Goal: Information Seeking & Learning: Learn about a topic

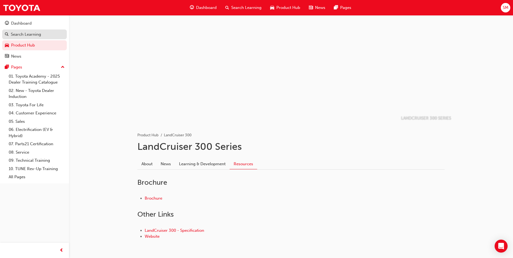
click at [36, 35] on div "Search Learning" at bounding box center [26, 34] width 30 height 6
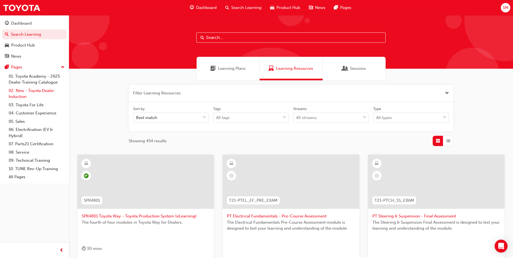
click at [32, 92] on link "02. New - Toyota Dealer Induction" at bounding box center [36, 93] width 60 height 14
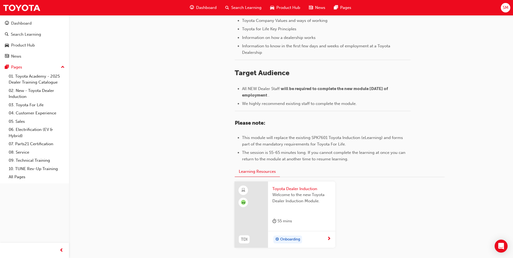
scroll to position [216, 0]
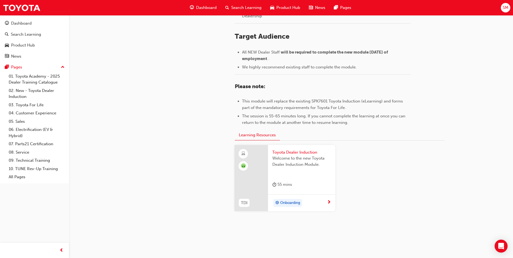
click at [326, 203] on div "Onboarding" at bounding box center [299, 203] width 55 height 8
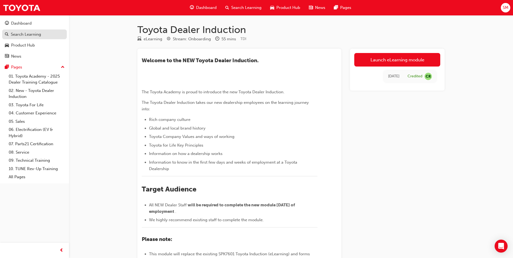
click at [32, 36] on div "Search Learning" at bounding box center [26, 34] width 30 height 6
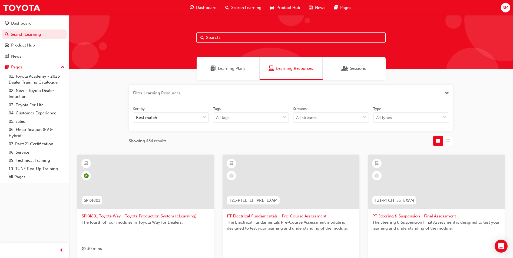
click at [236, 35] on input "text" at bounding box center [290, 37] width 189 height 10
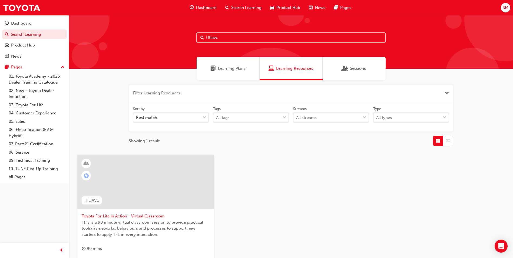
scroll to position [27, 0]
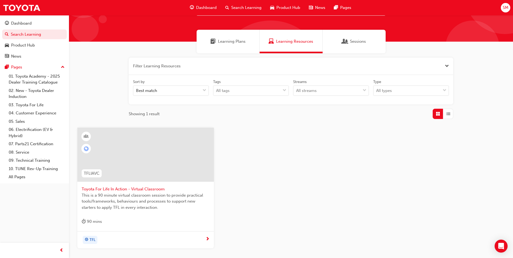
type input "tfliavc"
click at [207, 240] on span "next-icon" at bounding box center [207, 239] width 4 height 5
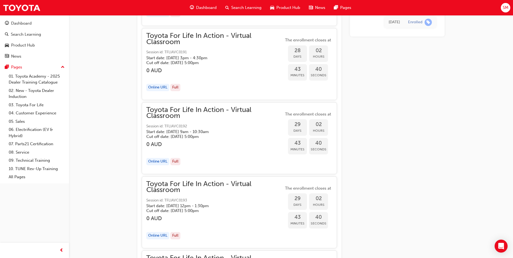
scroll to position [3458, 0]
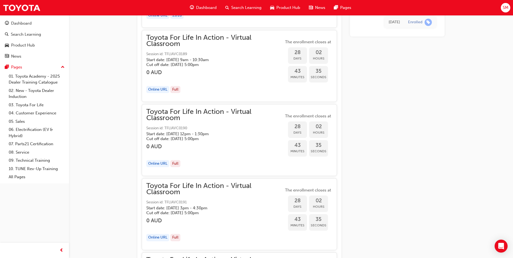
click at [246, 8] on span "Search Learning" at bounding box center [246, 8] width 30 height 6
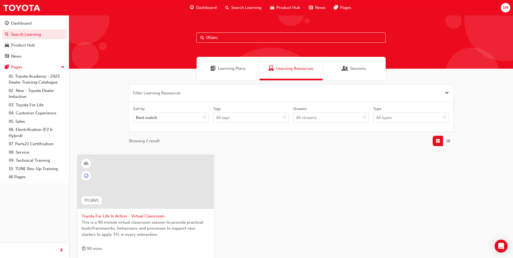
drag, startPoint x: 228, startPoint y: 39, endPoint x: 189, endPoint y: 38, distance: 39.2
click at [189, 38] on div "tfliavc" at bounding box center [291, 41] width 444 height 53
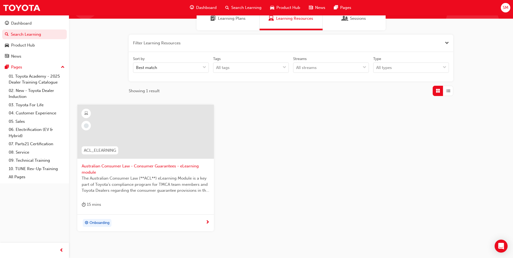
scroll to position [54, 0]
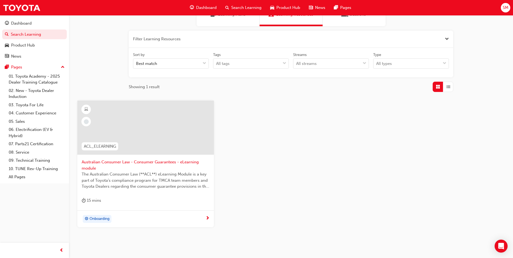
type input "acl_"
click at [142, 214] on div "Onboarding" at bounding box center [145, 218] width 136 height 17
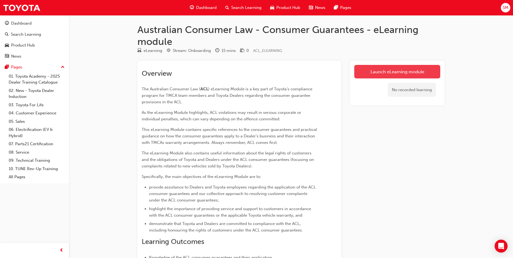
click at [372, 72] on link "Launch eLearning module" at bounding box center [397, 72] width 86 height 14
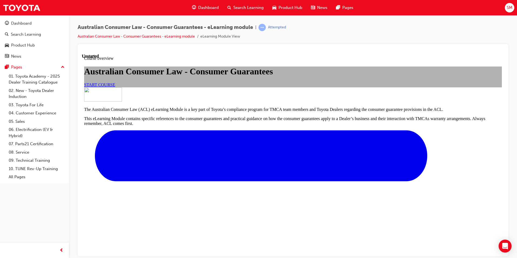
click at [115, 87] on span "START COURSE" at bounding box center [99, 84] width 31 height 5
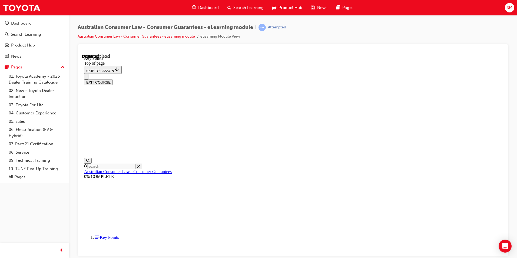
scroll to position [227, 0]
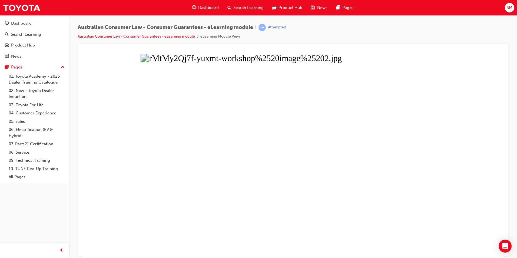
click at [298, 124] on button "Unzoom image" at bounding box center [293, 154] width 422 height 203
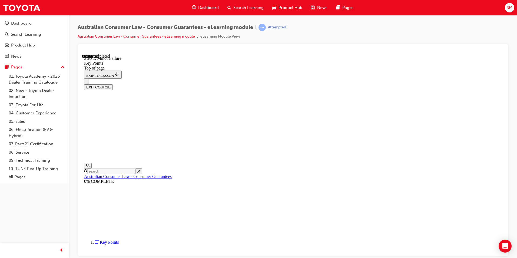
scroll to position [1034, 0]
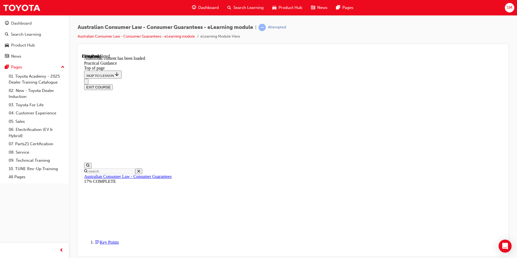
scroll to position [266, 0]
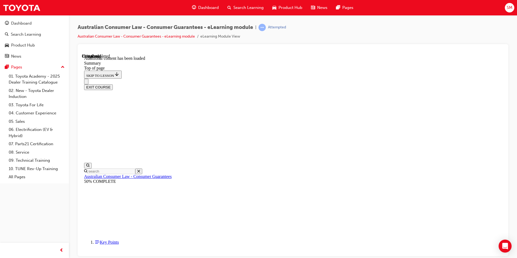
drag, startPoint x: 299, startPoint y: 207, endPoint x: 311, endPoint y: 207, distance: 11.9
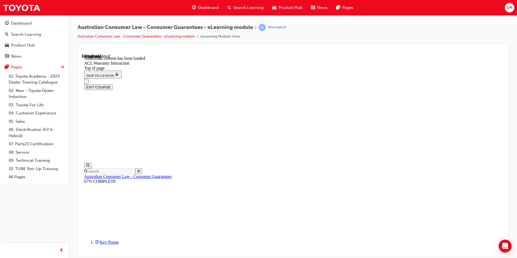
scroll to position [319, 0]
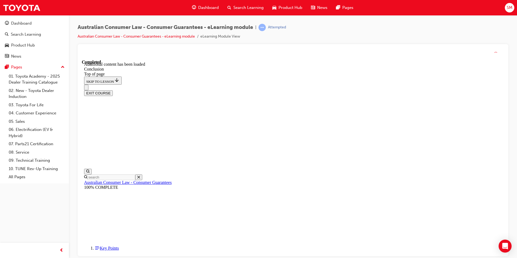
scroll to position [32, 0]
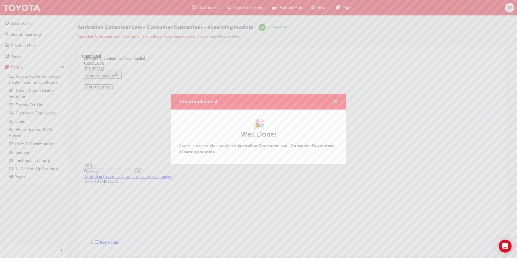
click at [482, 58] on div "Congratulations! 🎉 Well Done! You've successfully completed Australian Consumer…" at bounding box center [258, 129] width 517 height 258
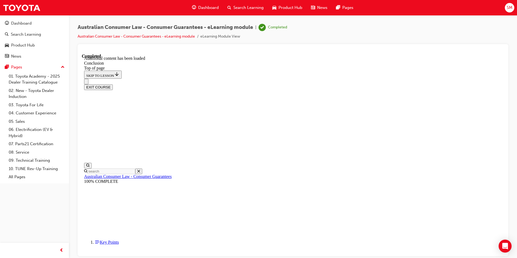
click at [113, 84] on button "EXIT COURSE" at bounding box center [98, 87] width 29 height 6
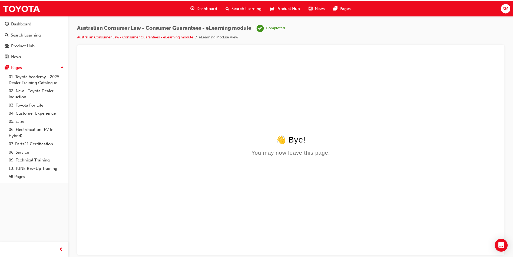
scroll to position [0, 0]
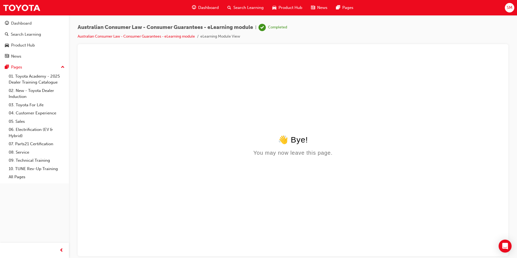
click at [237, 6] on span "Search Learning" at bounding box center [248, 8] width 30 height 6
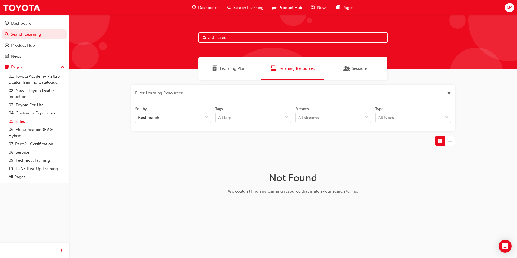
type input "acl_sales"
click at [21, 121] on link "05. Sales" at bounding box center [36, 121] width 60 height 8
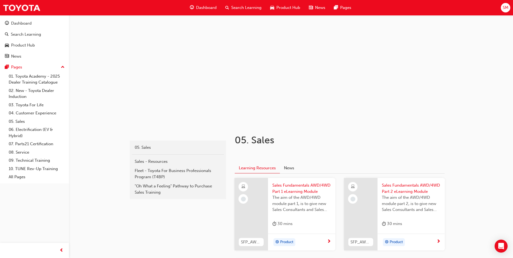
click at [246, 1] on div "Dashboard Search Learning Product Hub News Pages" at bounding box center [270, 7] width 174 height 15
click at [246, 11] on span "Search Learning" at bounding box center [246, 8] width 30 height 6
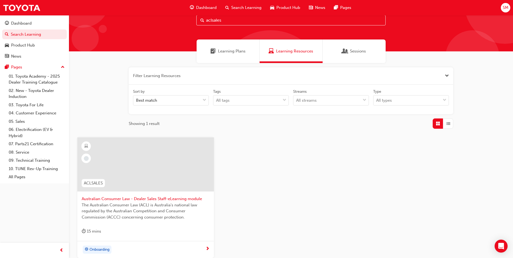
scroll to position [27, 0]
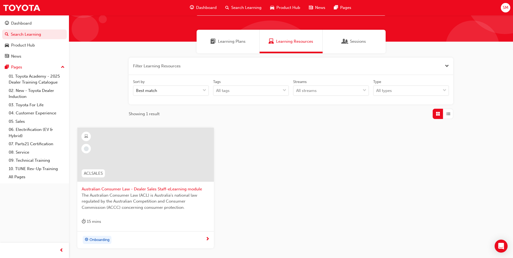
type input "aclsales"
click at [204, 239] on div "Onboarding" at bounding box center [144, 240] width 124 height 8
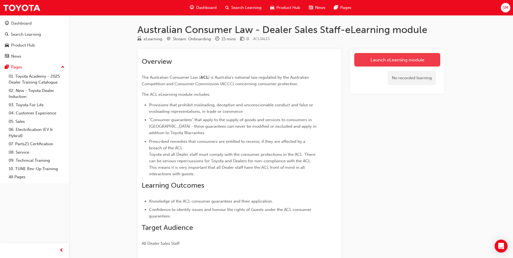
click at [381, 58] on link "Launch eLearning module" at bounding box center [397, 60] width 86 height 14
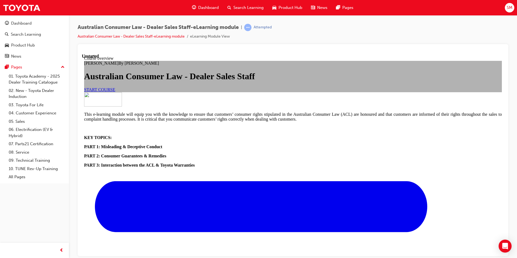
click at [115, 92] on span "START COURSE" at bounding box center [99, 89] width 31 height 5
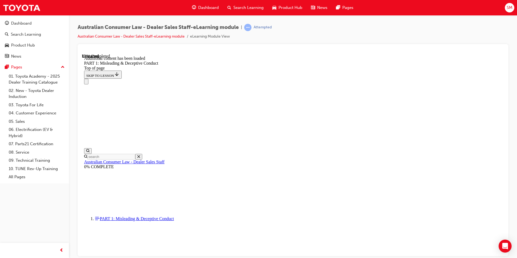
scroll to position [591, 0]
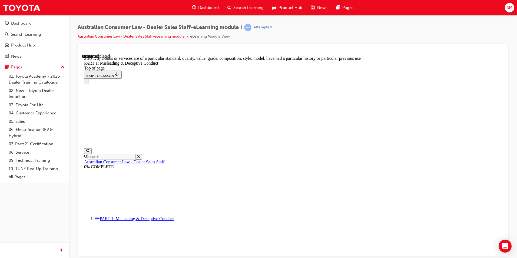
scroll to position [594, 0]
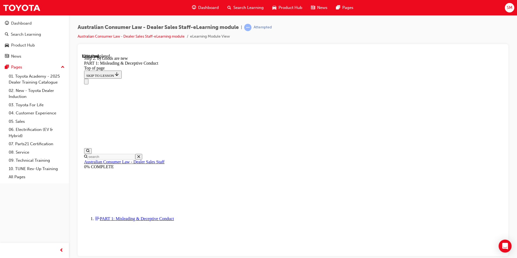
scroll to position [621, 0]
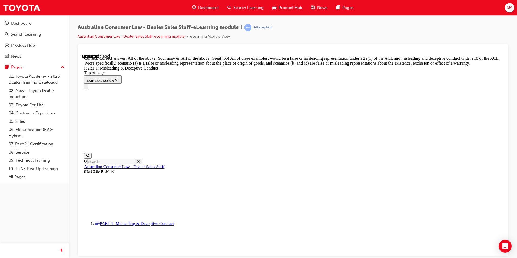
scroll to position [902, 0]
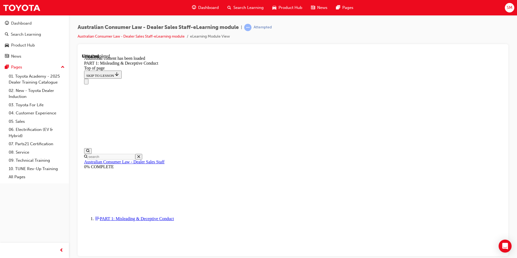
scroll to position [1066, 0]
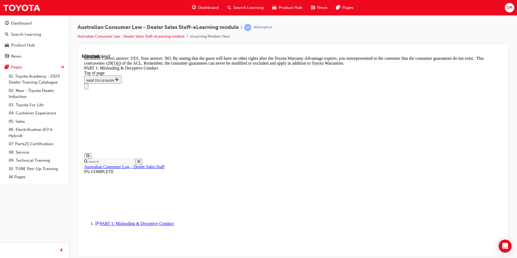
scroll to position [1147, 0]
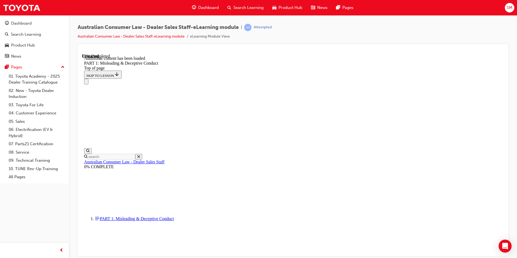
scroll to position [1320, 0]
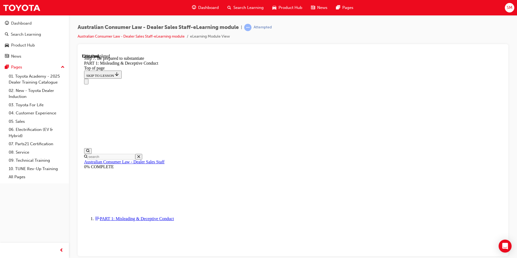
click button "START"
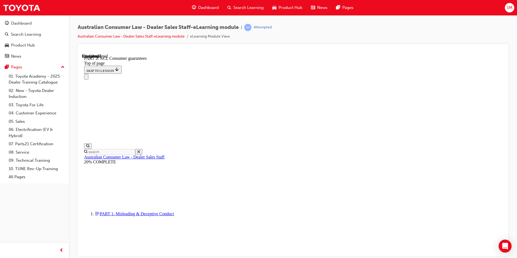
scroll to position [880, 0]
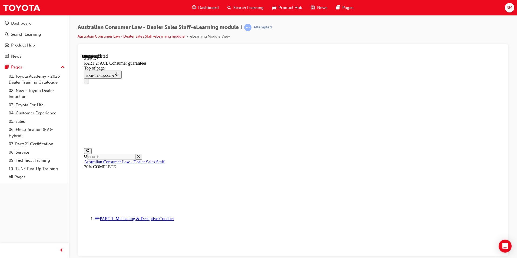
scroll to position [876, 0]
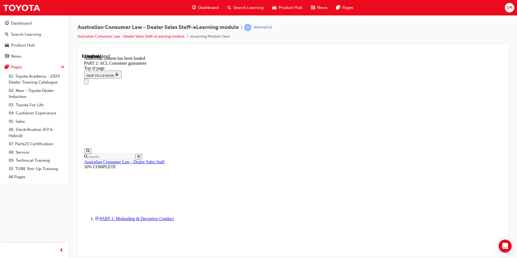
scroll to position [1022, 0]
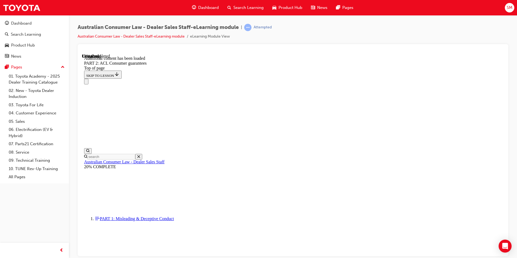
scroll to position [1330, 0]
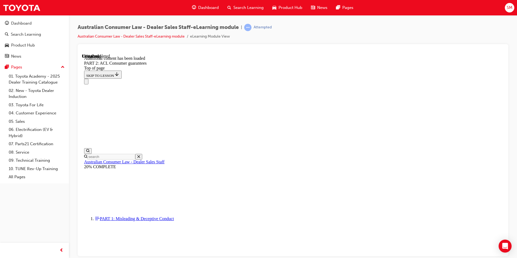
scroll to position [1300, 0]
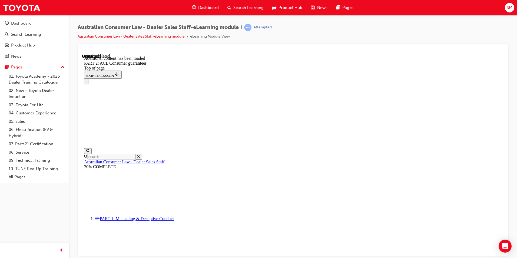
scroll to position [3062, 0]
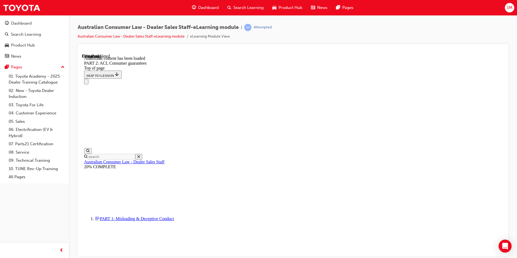
drag, startPoint x: 329, startPoint y: 91, endPoint x: 364, endPoint y: 91, distance: 35.4
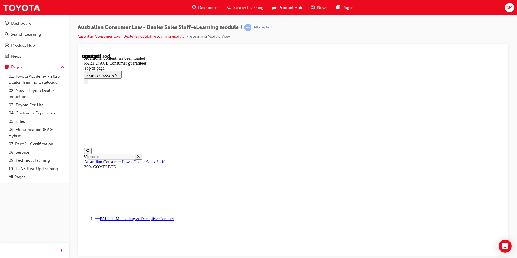
scroll to position [5862, 0]
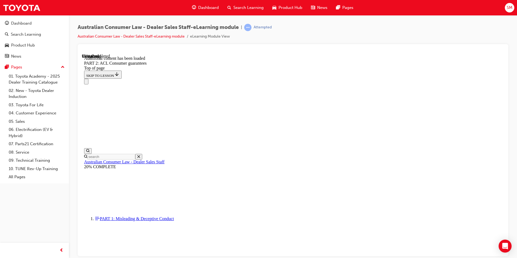
scroll to position [6513, 0]
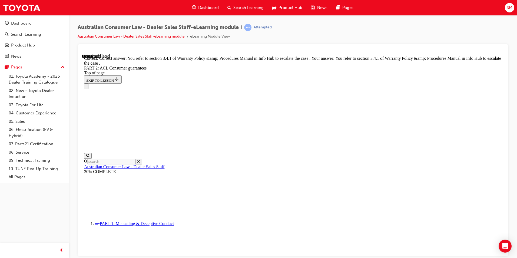
scroll to position [6778, 0]
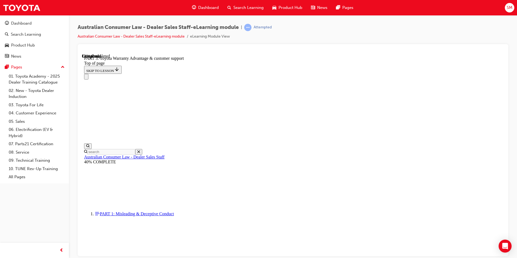
scroll to position [314, 0]
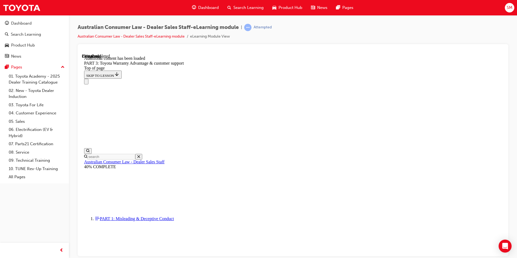
scroll to position [631, 0]
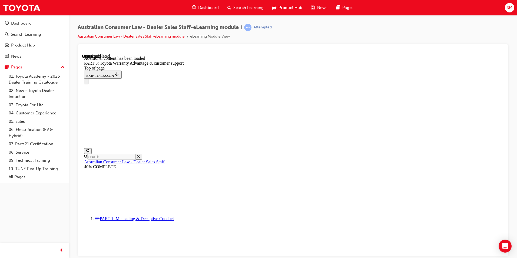
scroll to position [1401, 0]
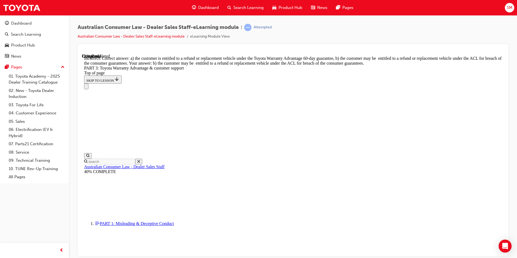
scroll to position [1466, 0]
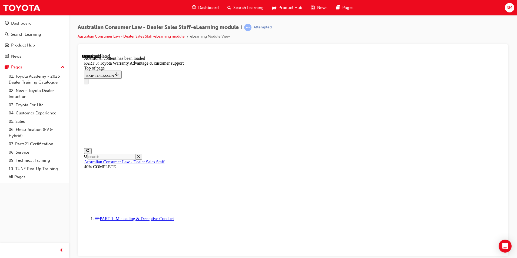
scroll to position [1708, 0]
drag, startPoint x: 330, startPoint y: 222, endPoint x: 329, endPoint y: 216, distance: 6.1
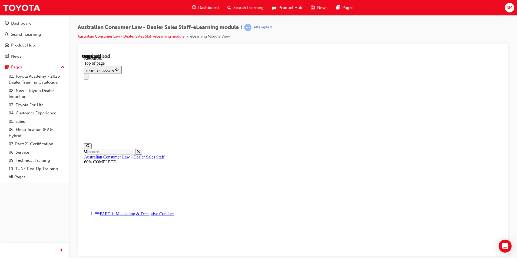
scroll to position [265, 0]
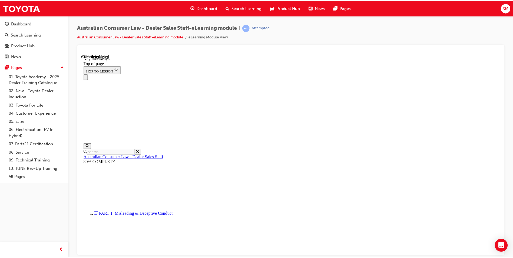
scroll to position [113, 0]
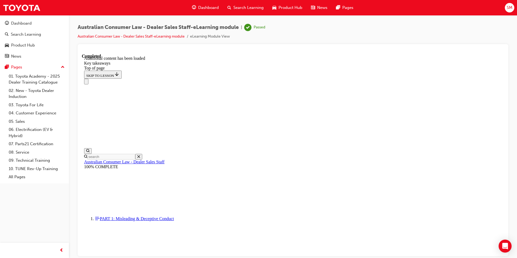
click at [245, 6] on span "Search Learning" at bounding box center [248, 8] width 30 height 6
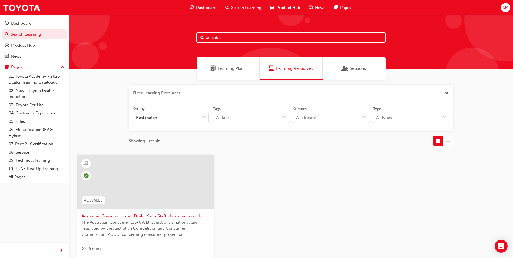
drag, startPoint x: 232, startPoint y: 38, endPoint x: 213, endPoint y: 41, distance: 19.0
click at [213, 41] on input "aclsales" at bounding box center [290, 37] width 189 height 10
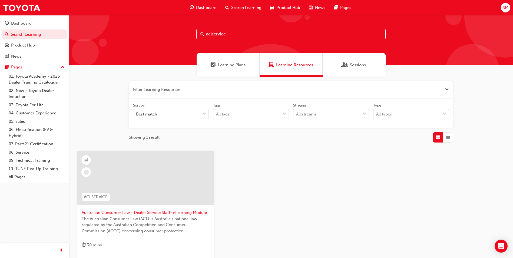
scroll to position [27, 0]
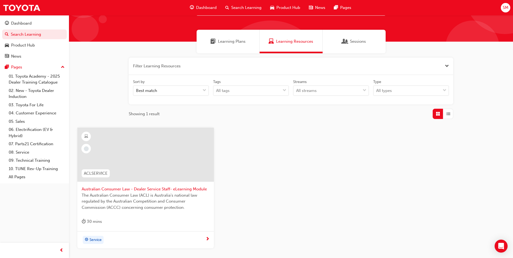
type input "aclservice"
click at [190, 143] on div at bounding box center [145, 155] width 136 height 54
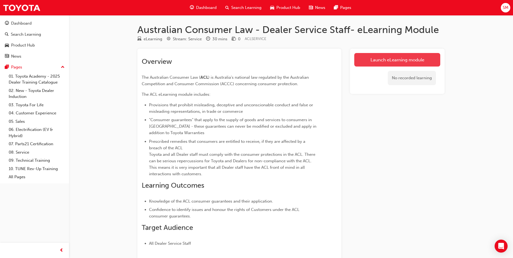
click at [372, 60] on link "Launch eLearning module" at bounding box center [397, 60] width 86 height 14
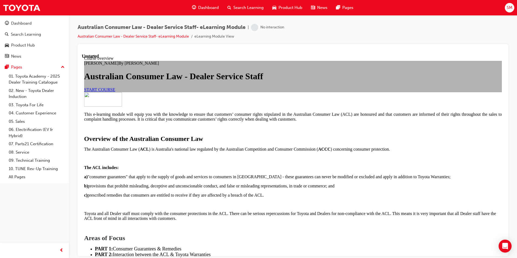
click at [115, 92] on span "START COURSE" at bounding box center [99, 89] width 31 height 5
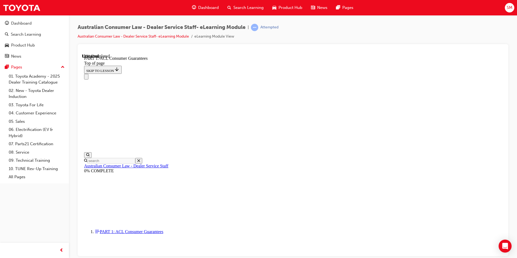
scroll to position [887, 0]
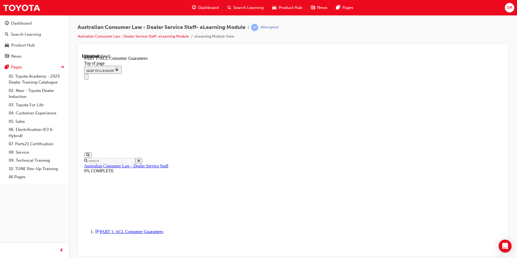
drag, startPoint x: 447, startPoint y: 235, endPoint x: 447, endPoint y: 229, distance: 6.8
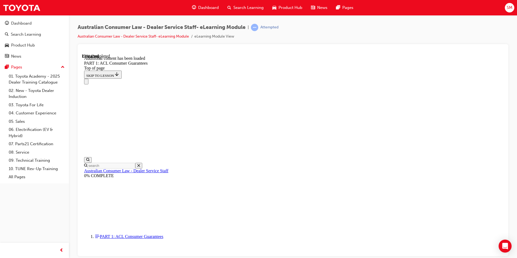
scroll to position [1406, 0]
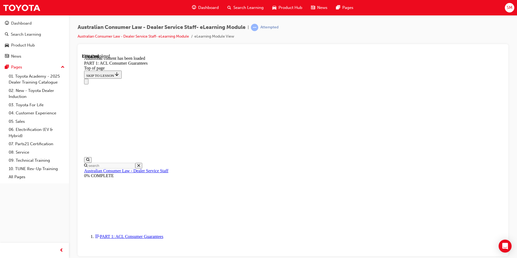
scroll to position [1364, 0]
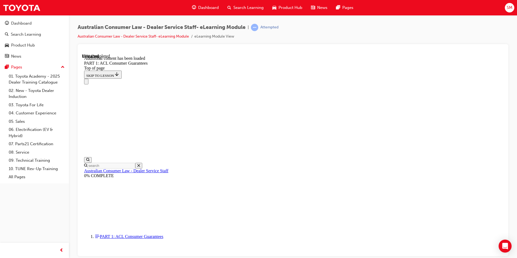
drag, startPoint x: 317, startPoint y: 205, endPoint x: 317, endPoint y: 208, distance: 3.0
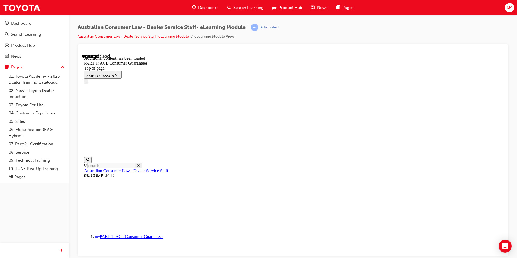
scroll to position [2026, 0]
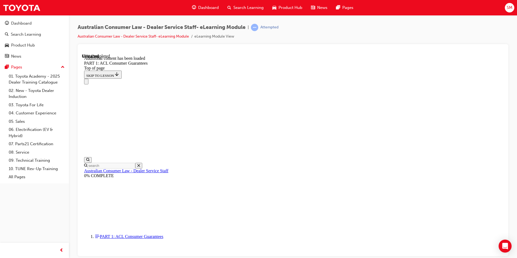
scroll to position [3047, 0]
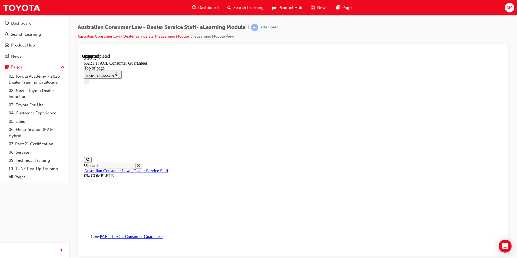
scroll to position [2651, 0]
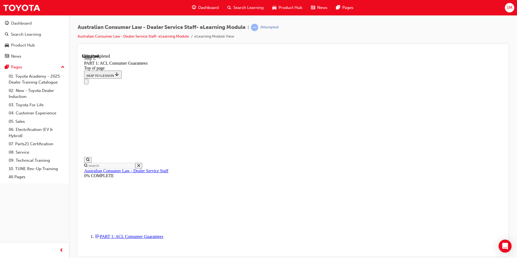
scroll to position [2420, 0]
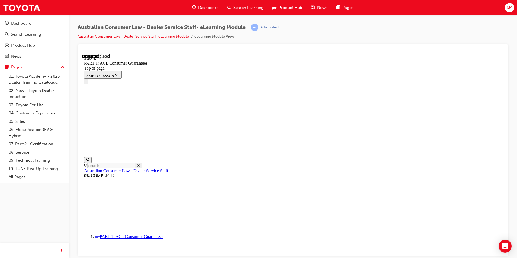
click button "CONTINUE"
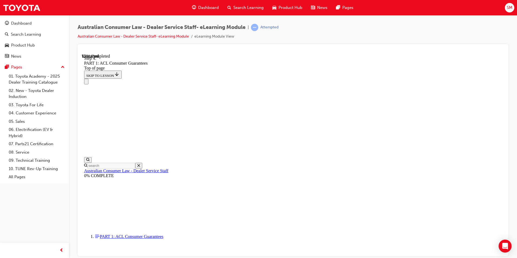
drag, startPoint x: 294, startPoint y: 118, endPoint x: 312, endPoint y: 120, distance: 18.2
drag, startPoint x: 287, startPoint y: 76, endPoint x: 302, endPoint y: 75, distance: 15.4
drag, startPoint x: 287, startPoint y: 143, endPoint x: 309, endPoint y: 144, distance: 21.7
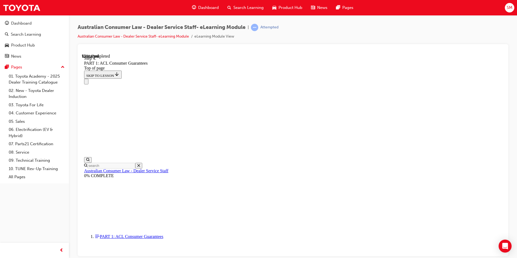
drag, startPoint x: 303, startPoint y: 177, endPoint x: 323, endPoint y: 178, distance: 19.7
drag, startPoint x: 307, startPoint y: 205, endPoint x: 327, endPoint y: 208, distance: 20.0
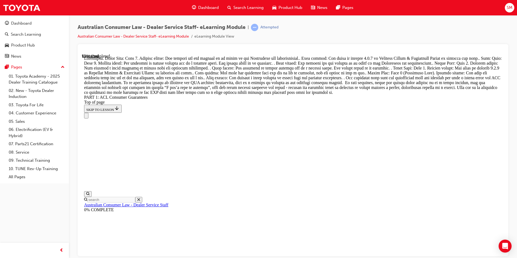
scroll to position [5744, 0]
drag, startPoint x: 306, startPoint y: 101, endPoint x: 309, endPoint y: 84, distance: 17.9
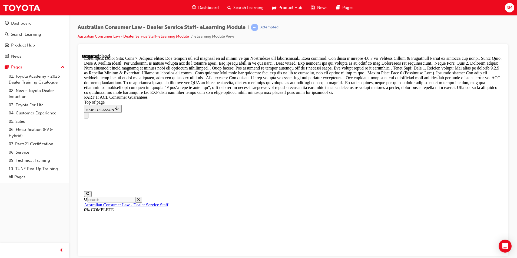
scroll to position [5663, 0]
drag, startPoint x: 283, startPoint y: 190, endPoint x: 301, endPoint y: 163, distance: 33.0
drag, startPoint x: 286, startPoint y: 200, endPoint x: 294, endPoint y: 176, distance: 25.6
drag, startPoint x: 289, startPoint y: 221, endPoint x: 305, endPoint y: 188, distance: 36.4
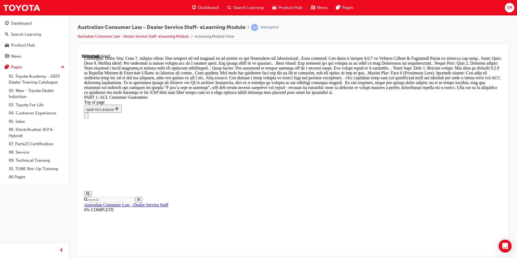
scroll to position [5717, 0]
drag, startPoint x: 299, startPoint y: 232, endPoint x: 312, endPoint y: 163, distance: 69.6
drag, startPoint x: 299, startPoint y: 199, endPoint x: 311, endPoint y: 202, distance: 12.2
drag, startPoint x: 300, startPoint y: 209, endPoint x: 322, endPoint y: 208, distance: 21.7
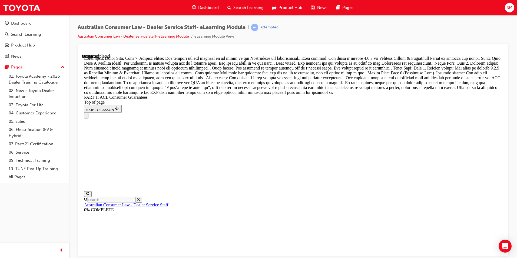
drag, startPoint x: 307, startPoint y: 202, endPoint x: 324, endPoint y: 203, distance: 17.0
drag, startPoint x: 311, startPoint y: 222, endPoint x: 328, endPoint y: 222, distance: 16.8
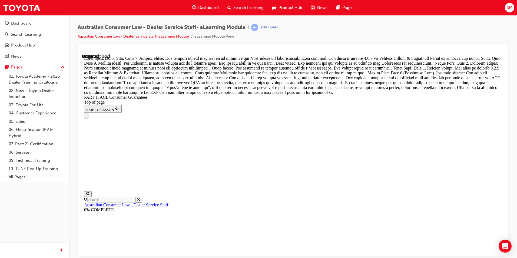
drag, startPoint x: 287, startPoint y: 155, endPoint x: 305, endPoint y: 154, distance: 17.6
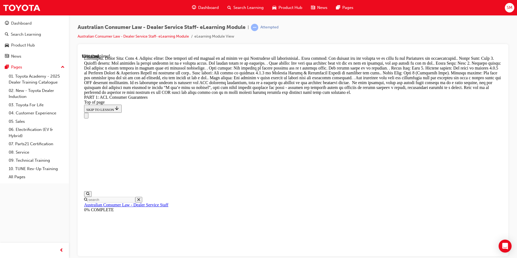
drag, startPoint x: 295, startPoint y: 230, endPoint x: 309, endPoint y: 139, distance: 92.3
drag, startPoint x: 290, startPoint y: 198, endPoint x: 307, endPoint y: 169, distance: 33.5
drag, startPoint x: 286, startPoint y: 199, endPoint x: 300, endPoint y: 198, distance: 14.9
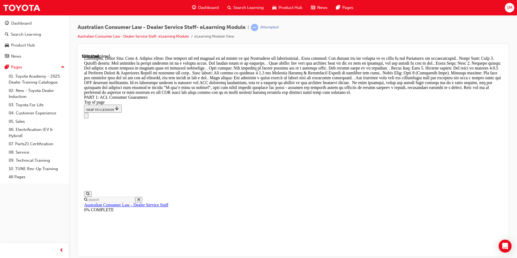
drag, startPoint x: 290, startPoint y: 231, endPoint x: 310, endPoint y: 229, distance: 20.6
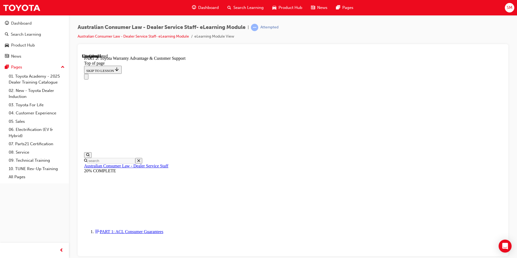
scroll to position [398, 0]
click button "CONTINUE"
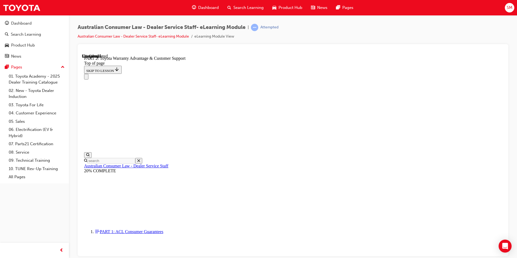
click button "CONTINUE"
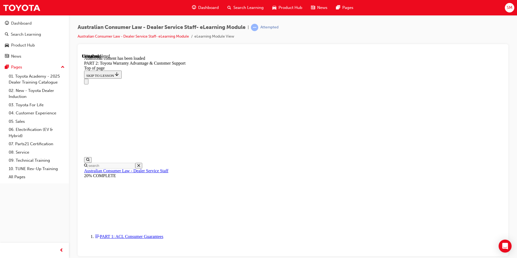
scroll to position [543, 0]
click button "CONTINUE"
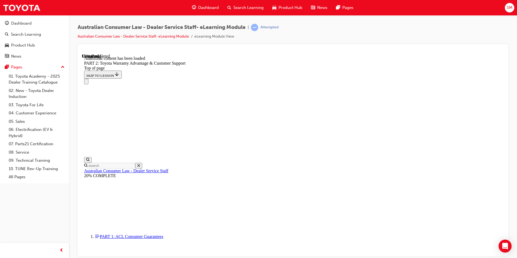
scroll to position [551, 0]
click button "CONTINUE"
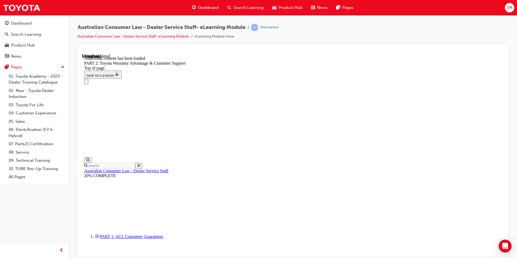
click button "CONTINUE"
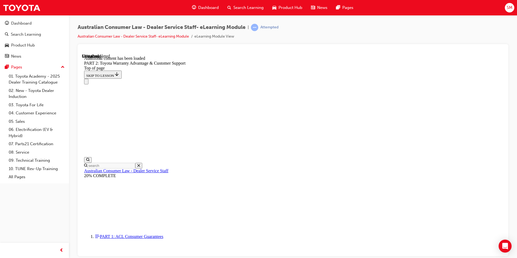
scroll to position [1254, 0]
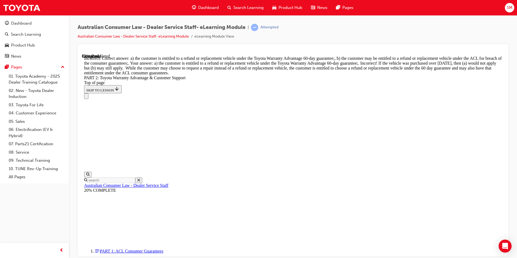
scroll to position [2032, 0]
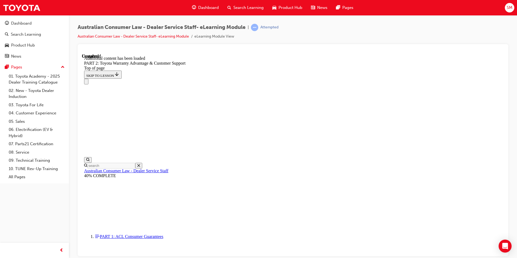
scroll to position [2241, 0]
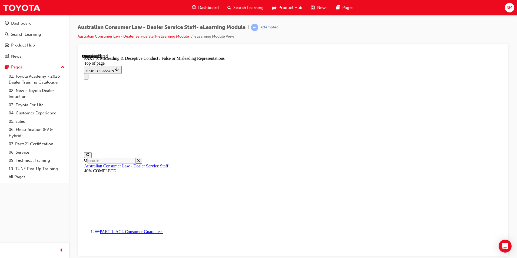
click button "CONTINUE"
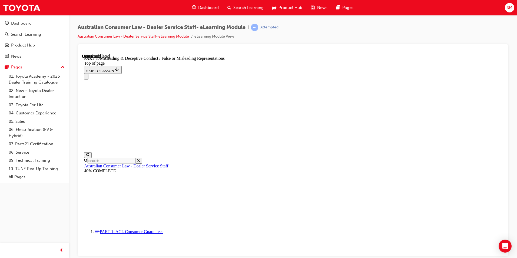
scroll to position [343, 0]
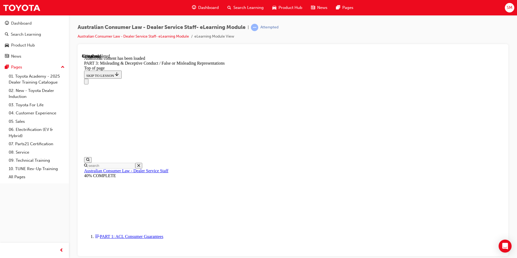
scroll to position [1273, 0]
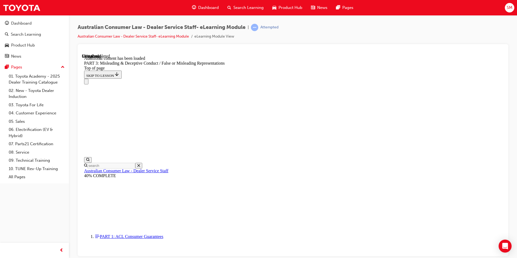
click button "CONTINUE"
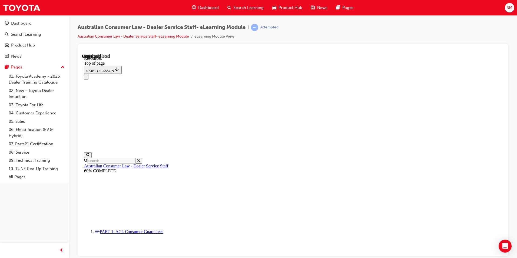
scroll to position [249, 0]
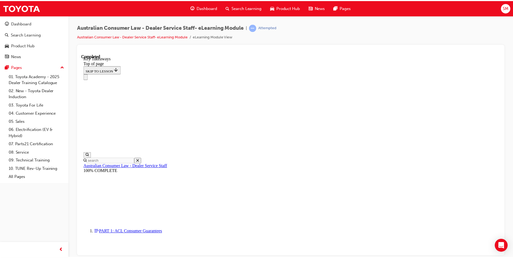
scroll to position [113, 0]
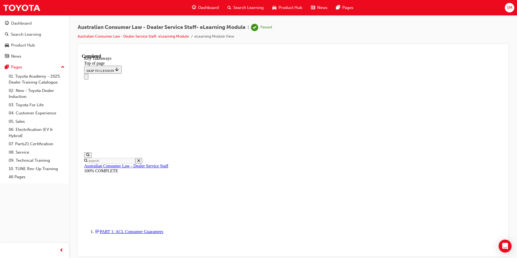
click at [258, 10] on span "Search Learning" at bounding box center [248, 8] width 30 height 6
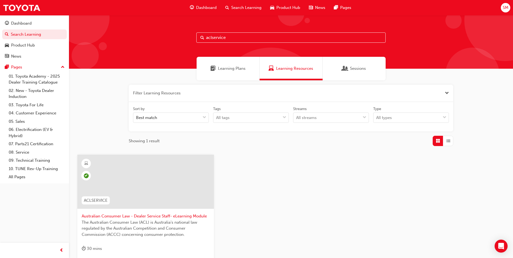
drag, startPoint x: 265, startPoint y: 37, endPoint x: 151, endPoint y: 28, distance: 114.1
click at [151, 28] on div "aclservice" at bounding box center [291, 41] width 444 height 53
type input "tdi"
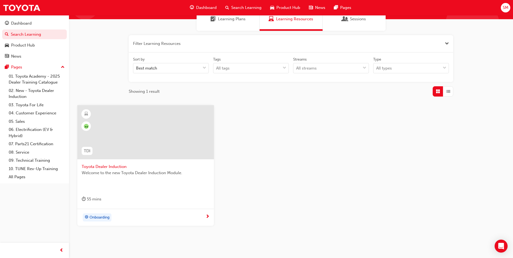
scroll to position [54, 0]
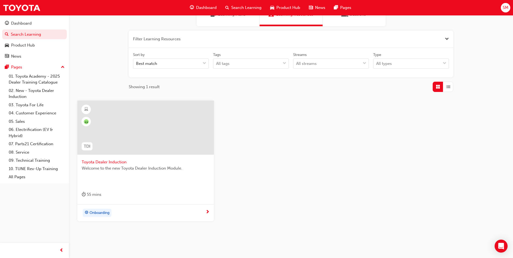
click at [197, 210] on div "Onboarding" at bounding box center [144, 213] width 124 height 8
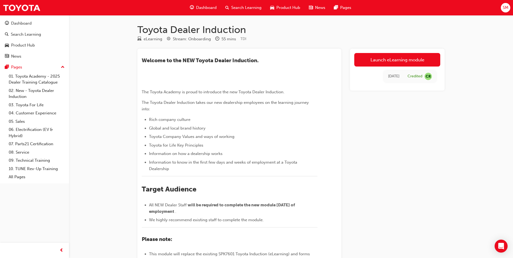
click at [241, 11] on span "Search Learning" at bounding box center [246, 8] width 30 height 6
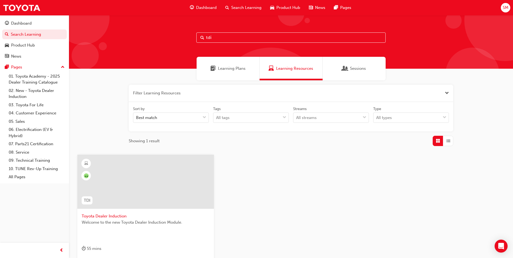
drag, startPoint x: 232, startPoint y: 39, endPoint x: 179, endPoint y: 44, distance: 52.7
click at [179, 44] on div "tdi" at bounding box center [291, 41] width 444 height 53
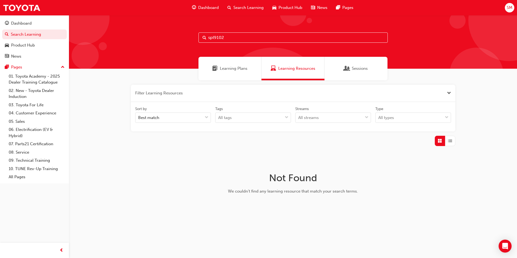
click at [303, 43] on div "spl9102" at bounding box center [293, 41] width 448 height 53
click at [236, 65] on div "Learning Plans" at bounding box center [229, 69] width 63 height 24
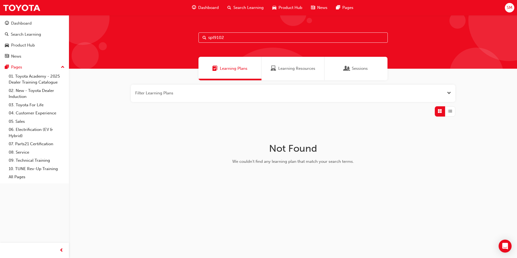
click at [242, 36] on input "spl9102" at bounding box center [292, 37] width 189 height 10
click at [359, 59] on div "Sessions" at bounding box center [355, 69] width 63 height 24
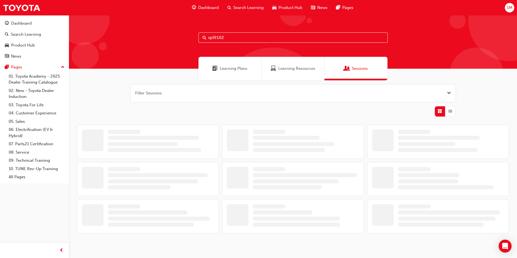
click at [253, 38] on input "spl9102" at bounding box center [292, 37] width 189 height 10
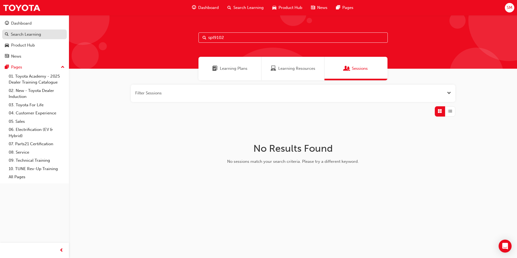
click at [38, 34] on div "Search Learning" at bounding box center [26, 34] width 30 height 6
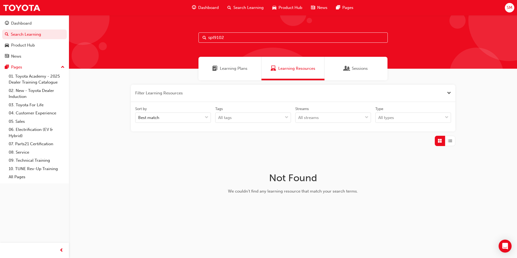
click at [242, 37] on input "spl9102" at bounding box center [292, 37] width 189 height 10
type input "s"
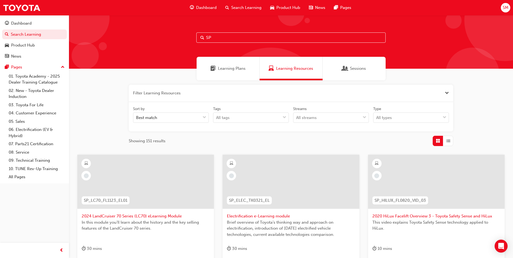
type input "S"
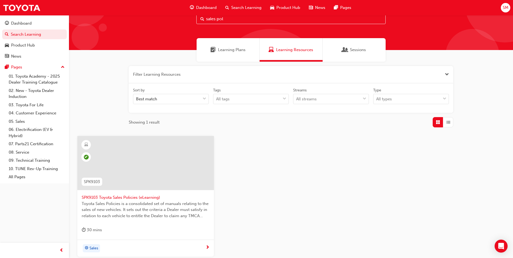
scroll to position [27, 0]
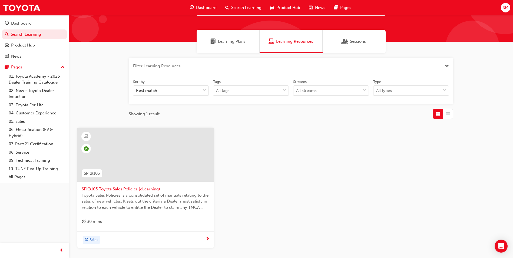
type input "sales pol"
click at [159, 153] on div at bounding box center [145, 155] width 136 height 54
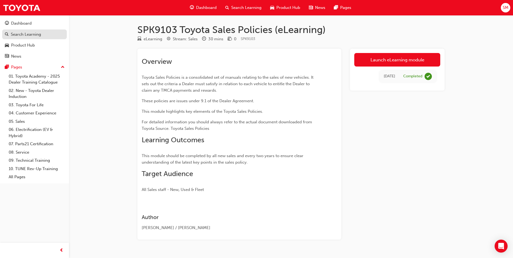
click at [32, 34] on div "Search Learning" at bounding box center [26, 34] width 30 height 6
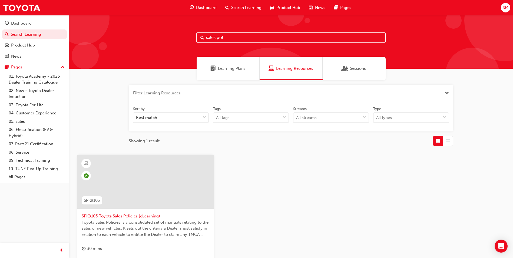
drag, startPoint x: 235, startPoint y: 39, endPoint x: 122, endPoint y: 32, distance: 113.1
click at [122, 32] on div "sales pol" at bounding box center [291, 41] width 444 height 53
type input "9"
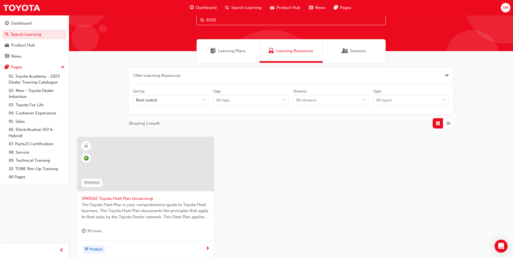
scroll to position [27, 0]
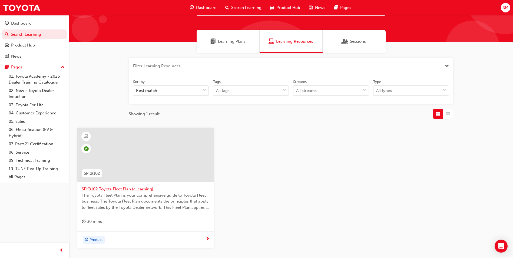
type input "9102"
click at [155, 238] on div "Product" at bounding box center [144, 240] width 124 height 8
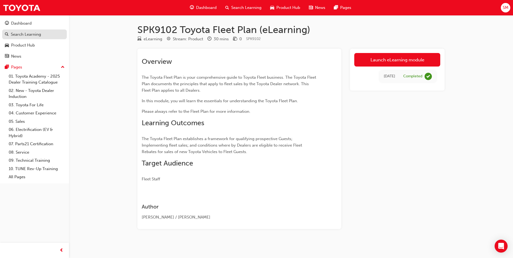
click at [34, 34] on div "Search Learning" at bounding box center [26, 34] width 30 height 6
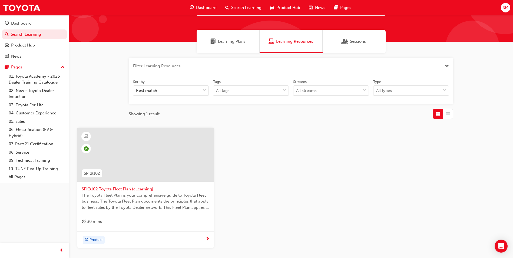
click at [178, 208] on span "The Toyota Fleet Plan is your comprehensive guide to Toyota Fleet business. The…" at bounding box center [146, 201] width 128 height 18
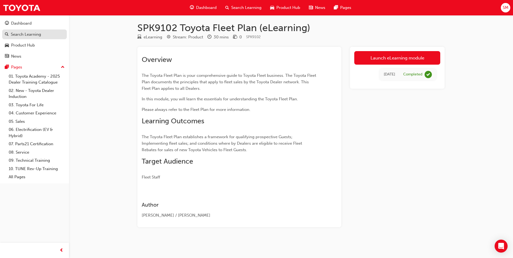
click at [25, 35] on div "Search Learning" at bounding box center [26, 34] width 30 height 6
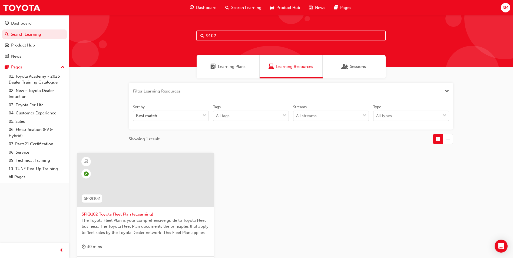
click at [227, 33] on input "9102" at bounding box center [290, 36] width 189 height 10
type input "9103"
click at [175, 195] on div at bounding box center [145, 180] width 136 height 54
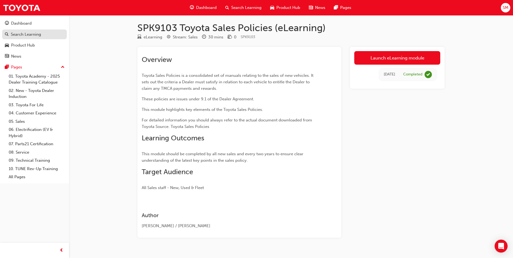
click at [18, 33] on div "Search Learning" at bounding box center [26, 34] width 30 height 6
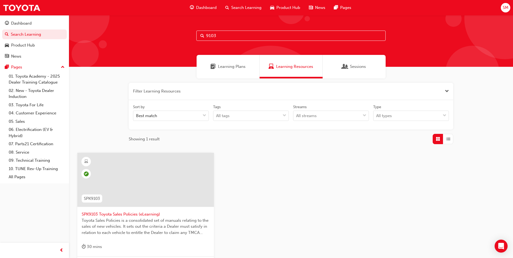
drag, startPoint x: 219, startPoint y: 35, endPoint x: 182, endPoint y: 39, distance: 36.4
click at [182, 39] on div "9103" at bounding box center [291, 39] width 444 height 53
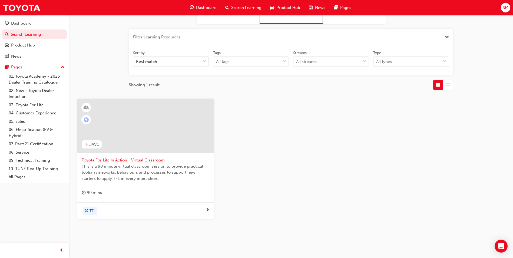
type input "tfliavc"
click at [150, 161] on span "Toyota For Life In Action - Virtual Classroom" at bounding box center [146, 160] width 128 height 6
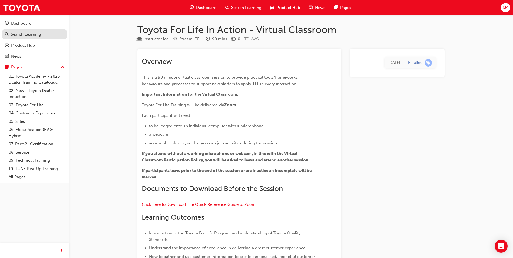
click at [27, 33] on div "Search Learning" at bounding box center [26, 34] width 30 height 6
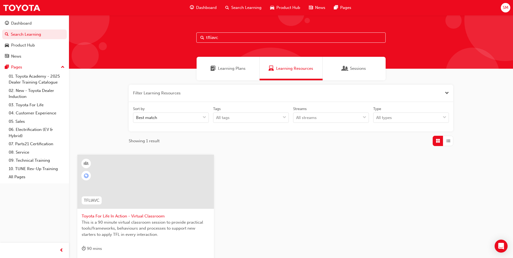
drag, startPoint x: 232, startPoint y: 38, endPoint x: 179, endPoint y: 39, distance: 52.2
click at [179, 39] on div "tfliavc" at bounding box center [291, 41] width 444 height 53
type input "9103"
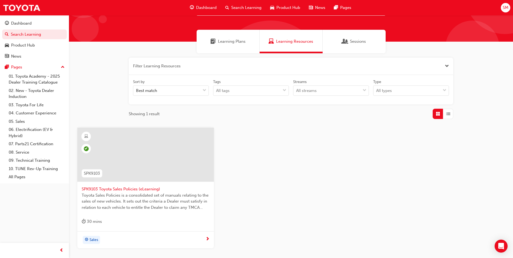
click at [166, 199] on span "Toyota Sales Policies is a consolidated set of manuals relating to the sales of…" at bounding box center [146, 201] width 128 height 18
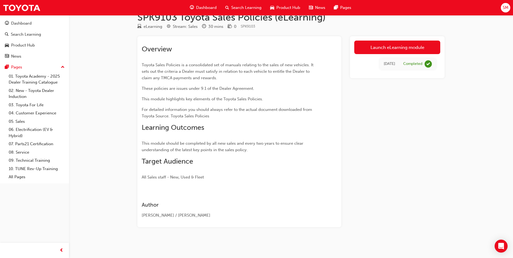
scroll to position [12, 0]
drag, startPoint x: 379, startPoint y: 63, endPoint x: 461, endPoint y: 71, distance: 82.8
click at [461, 71] on div "SPK9103 Toyota Sales Policies (eLearning) eLearning Stream: Sales 30 mins 0 SPK…" at bounding box center [256, 123] width 513 height 270
